Goal: Participate in discussion: Engage in conversation with other users on a specific topic

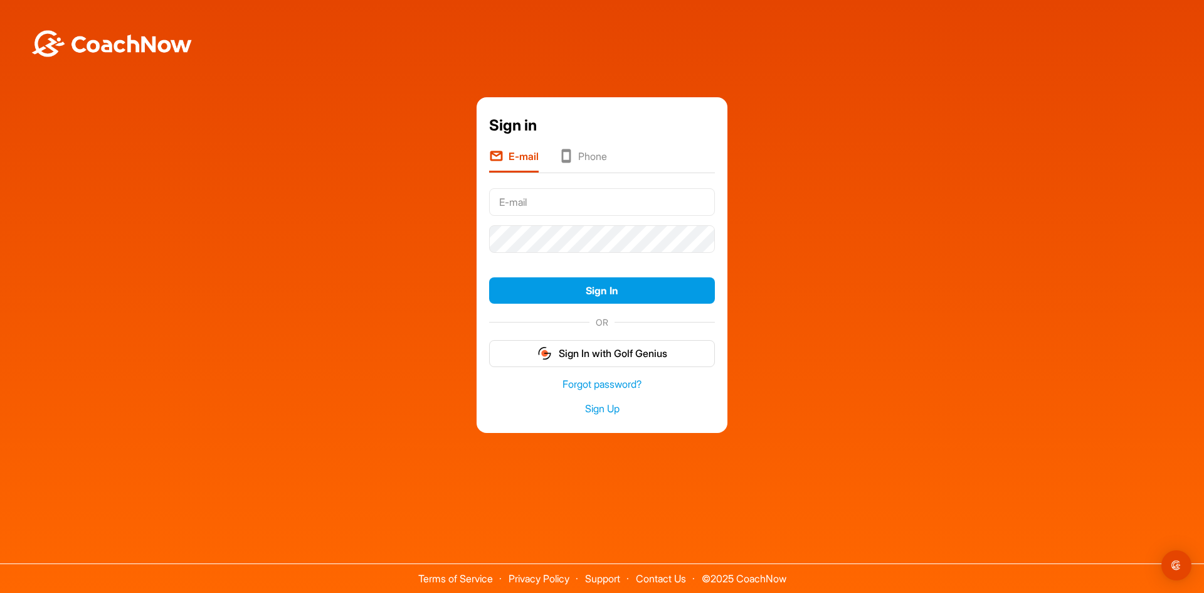
type input "[EMAIL_ADDRESS][DOMAIN_NAME]"
click at [489, 277] on button "Sign In" at bounding box center [602, 290] width 226 height 27
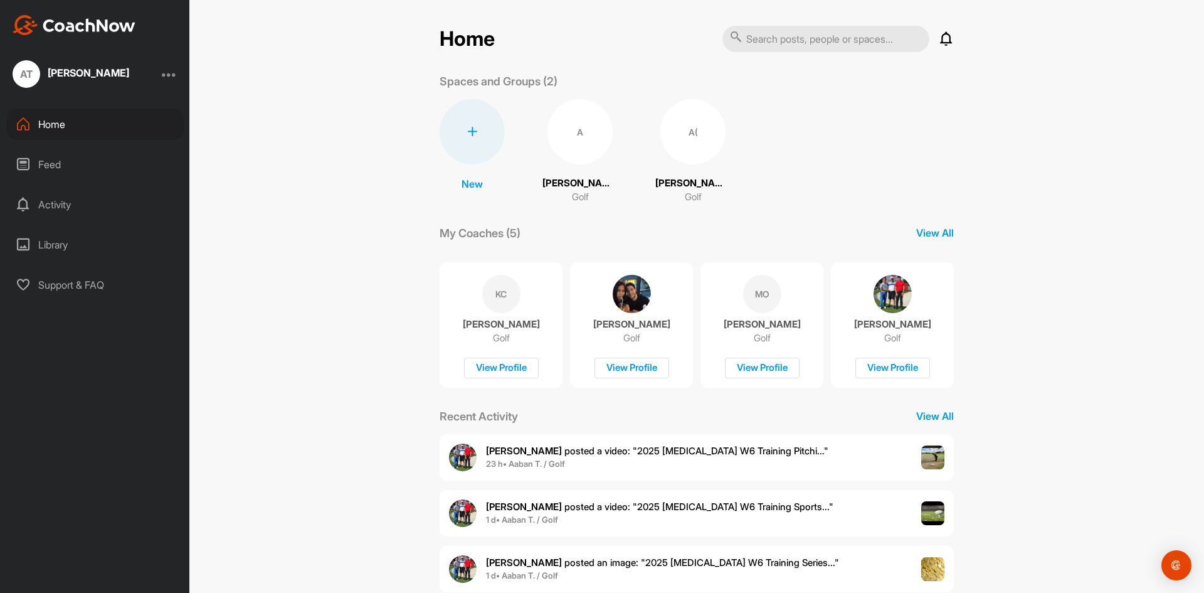
click at [677, 170] on div "A( [PERSON_NAME] (RSA) Golf" at bounding box center [692, 151] width 75 height 105
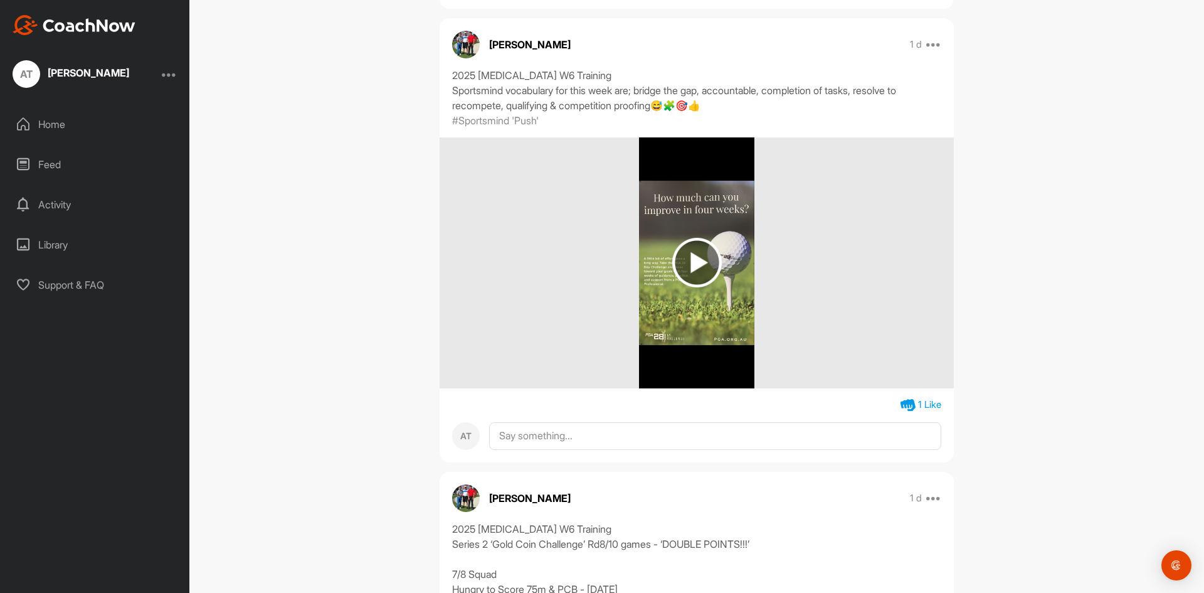
scroll to position [675, 0]
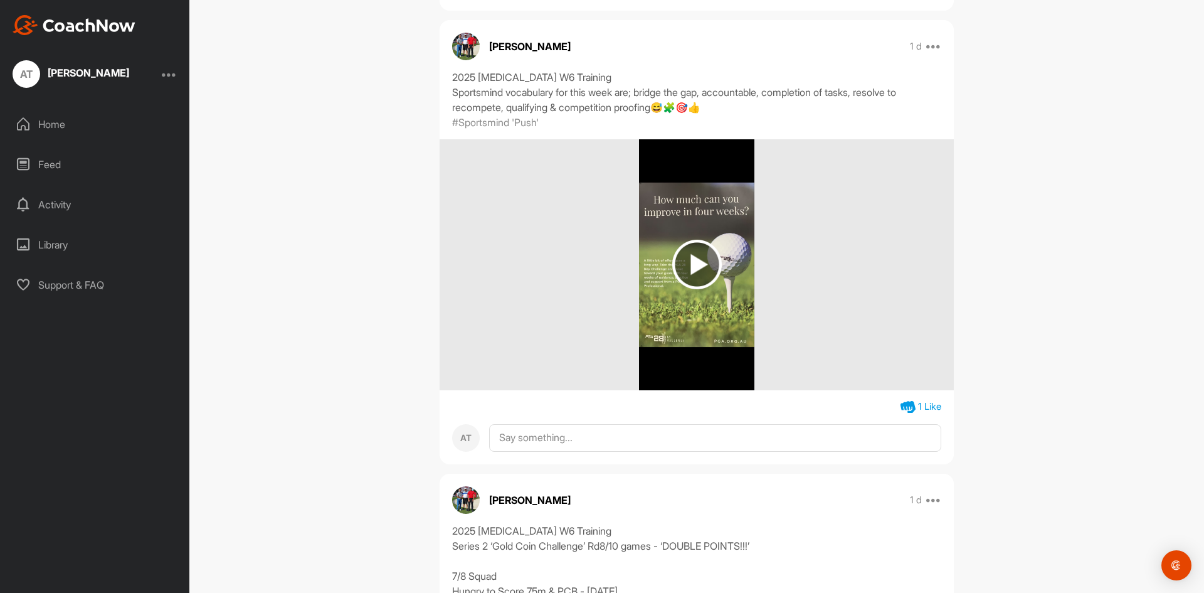
click at [901, 400] on icon at bounding box center [908, 407] width 15 height 15
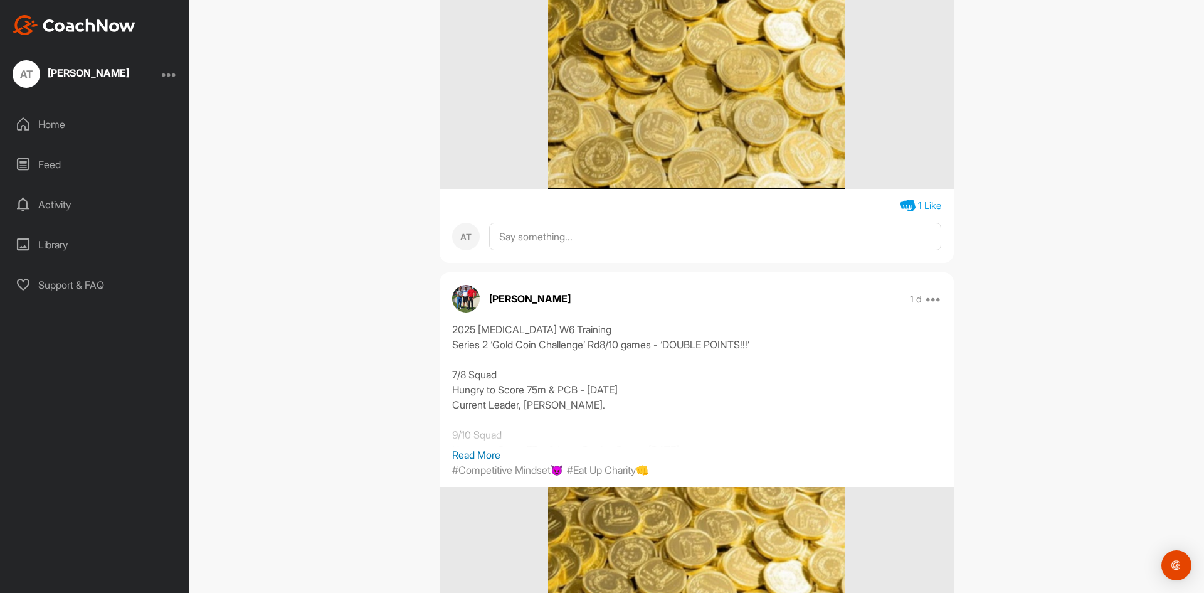
scroll to position [1424, 0]
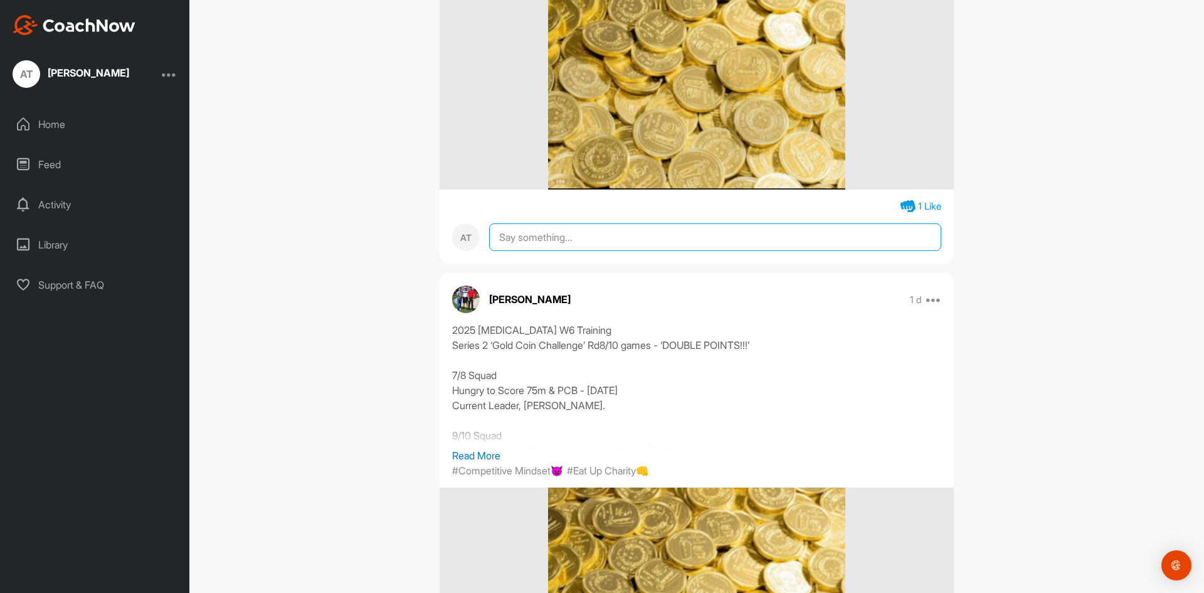
click at [919, 223] on textarea at bounding box center [715, 237] width 452 height 28
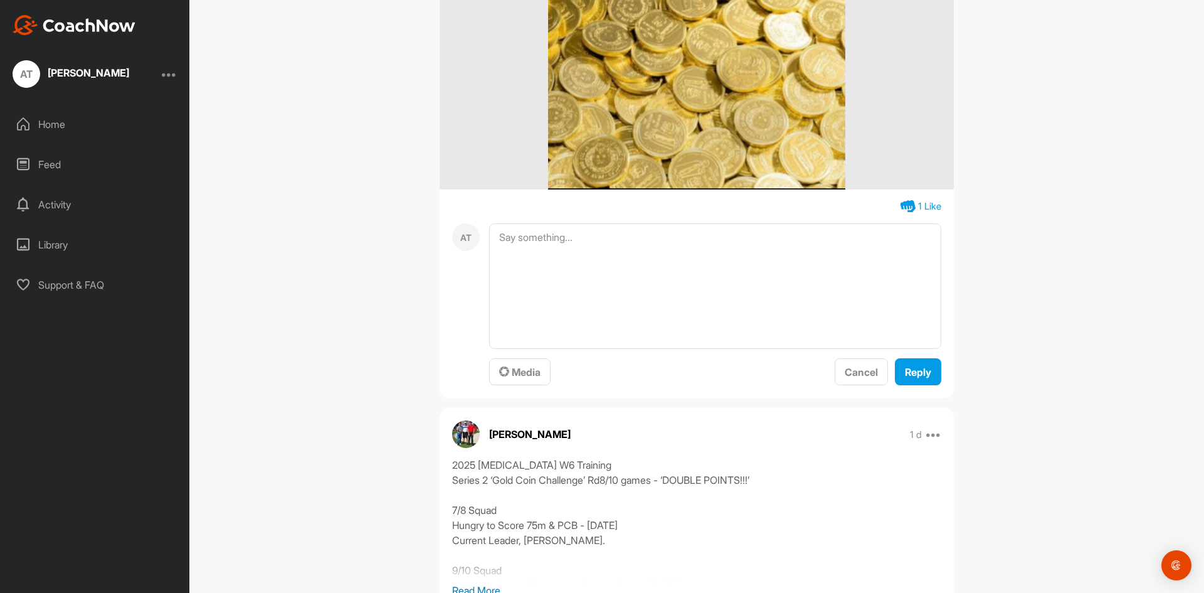
click at [894, 159] on div at bounding box center [697, 64] width 514 height 251
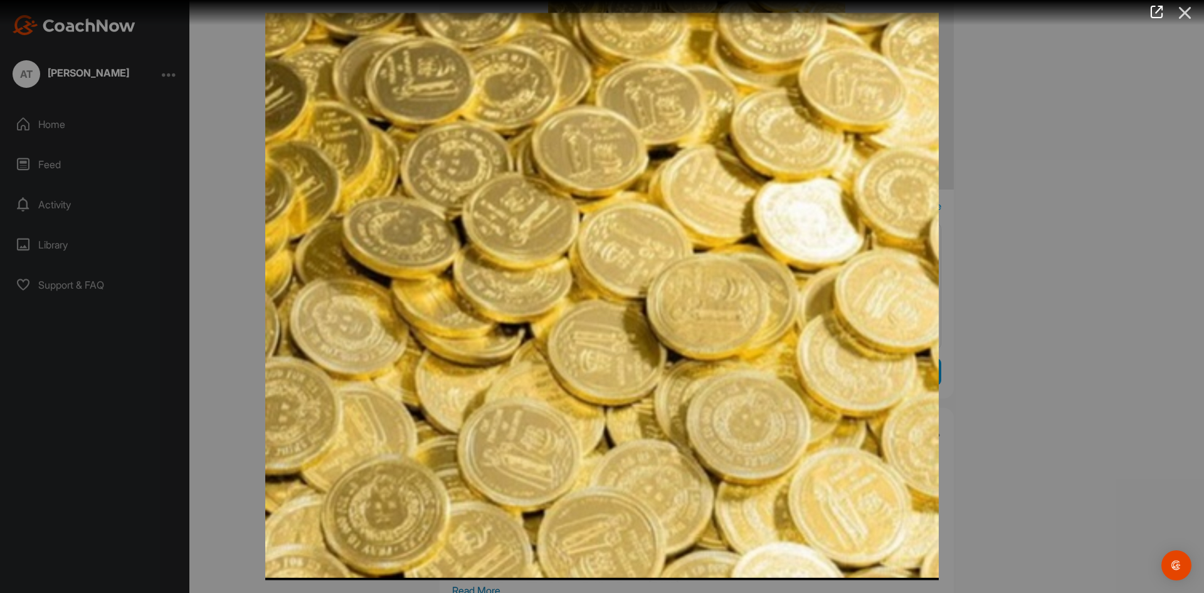
click at [1185, 18] on icon at bounding box center [1185, 12] width 29 height 23
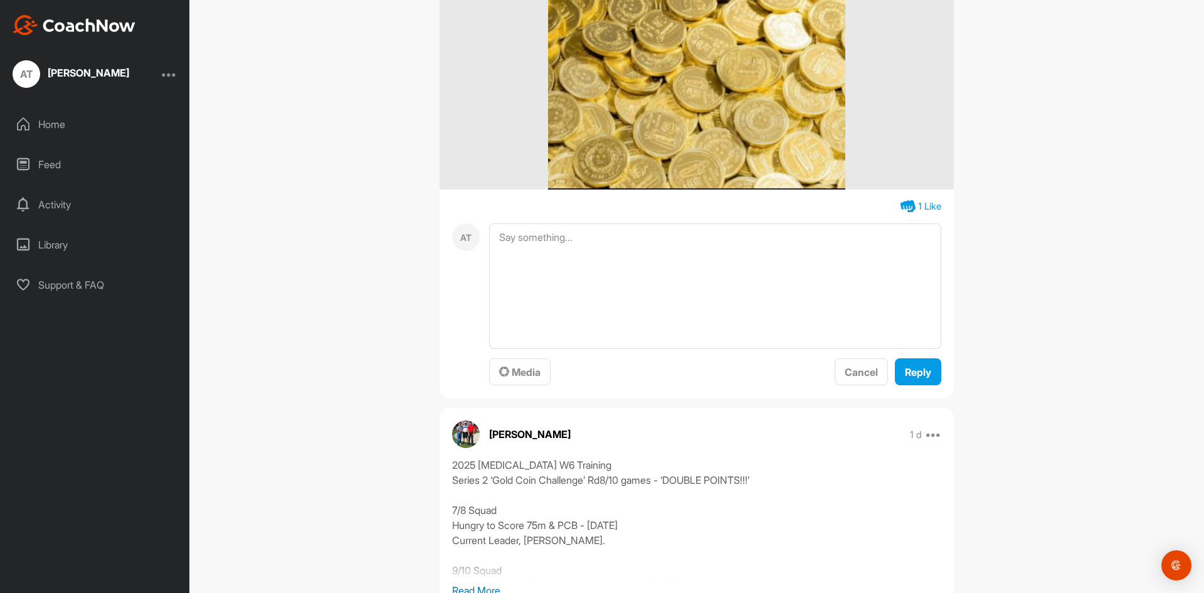
click at [904, 199] on icon at bounding box center [908, 206] width 15 height 15
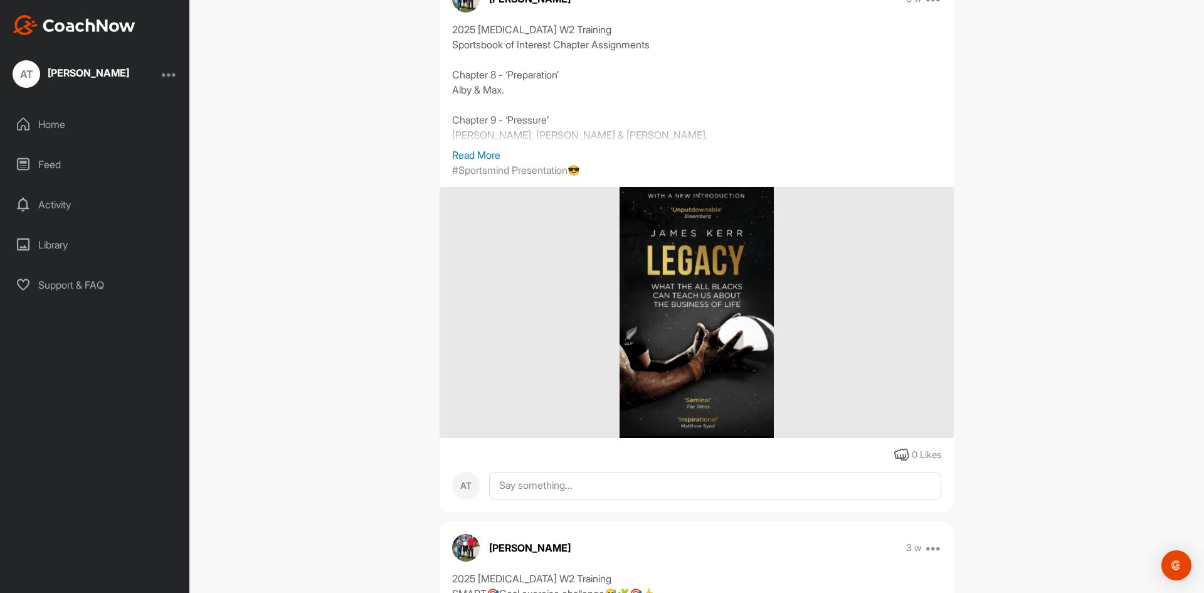
scroll to position [16736, 0]
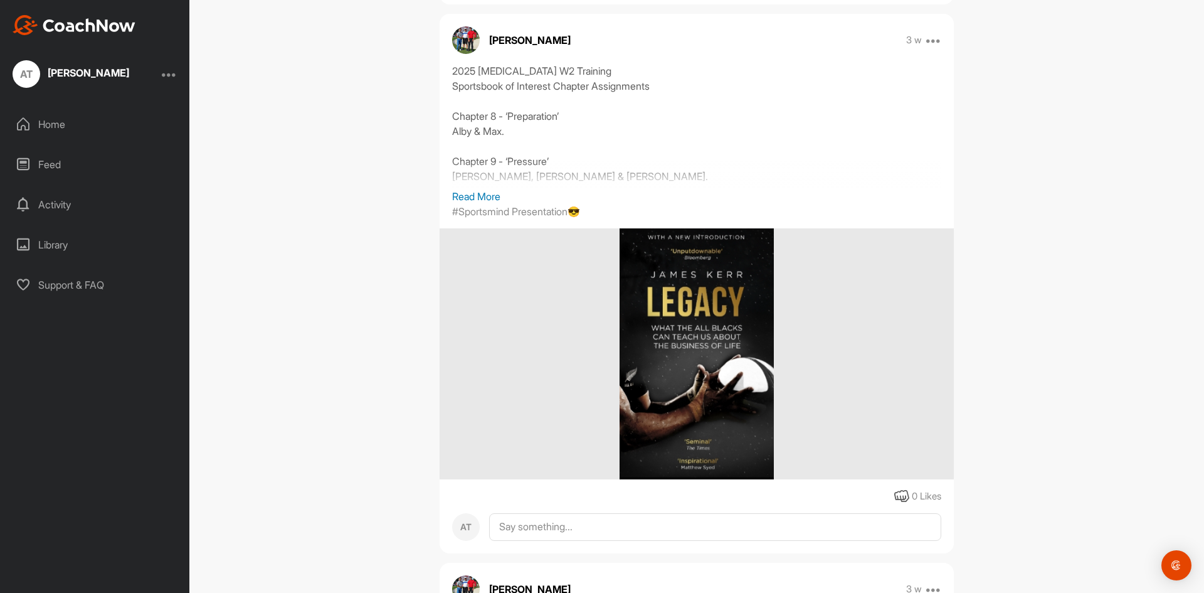
click at [457, 197] on p "Read More" at bounding box center [696, 196] width 489 height 15
